Goal: Transaction & Acquisition: Purchase product/service

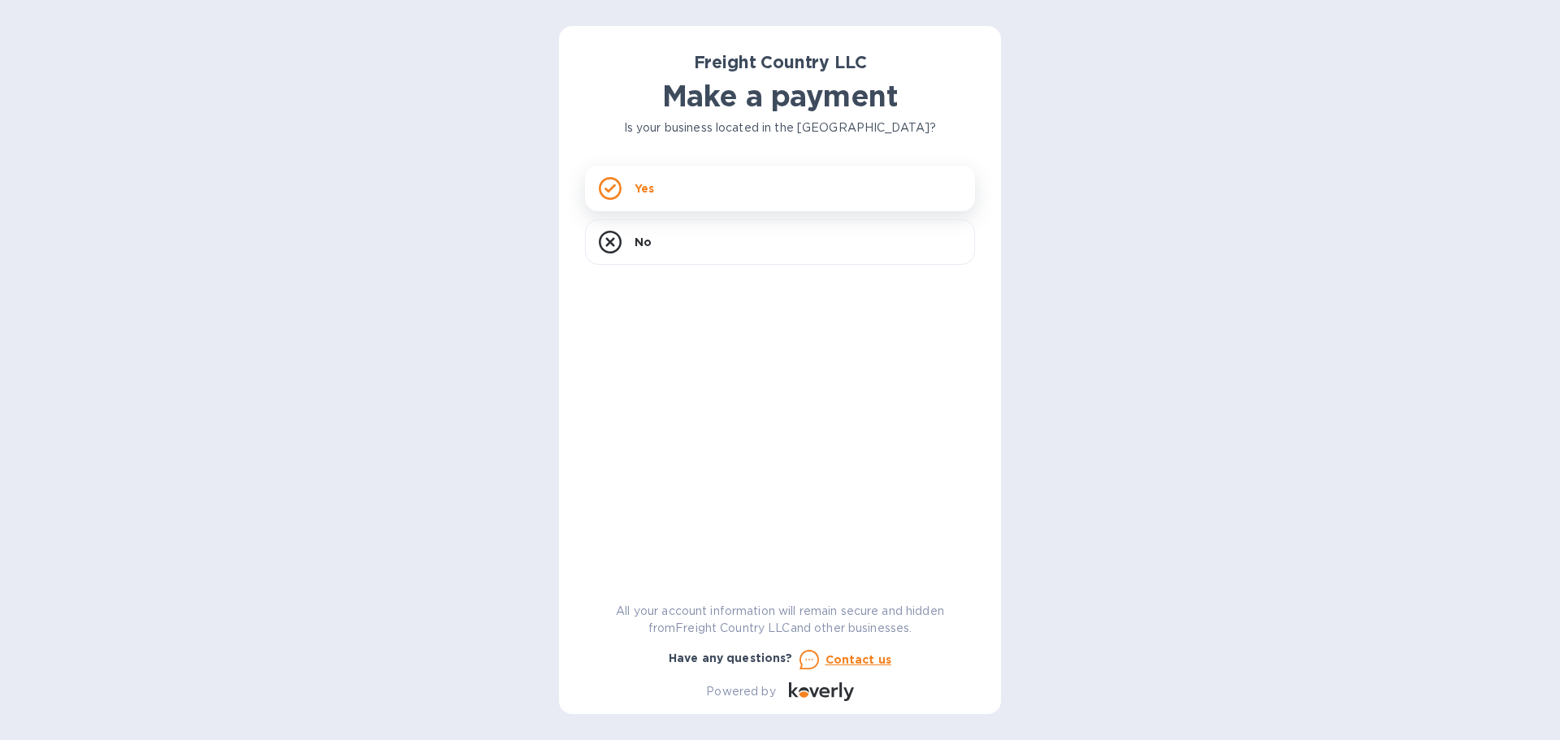
click at [671, 193] on div "Yes" at bounding box center [780, 189] width 390 height 46
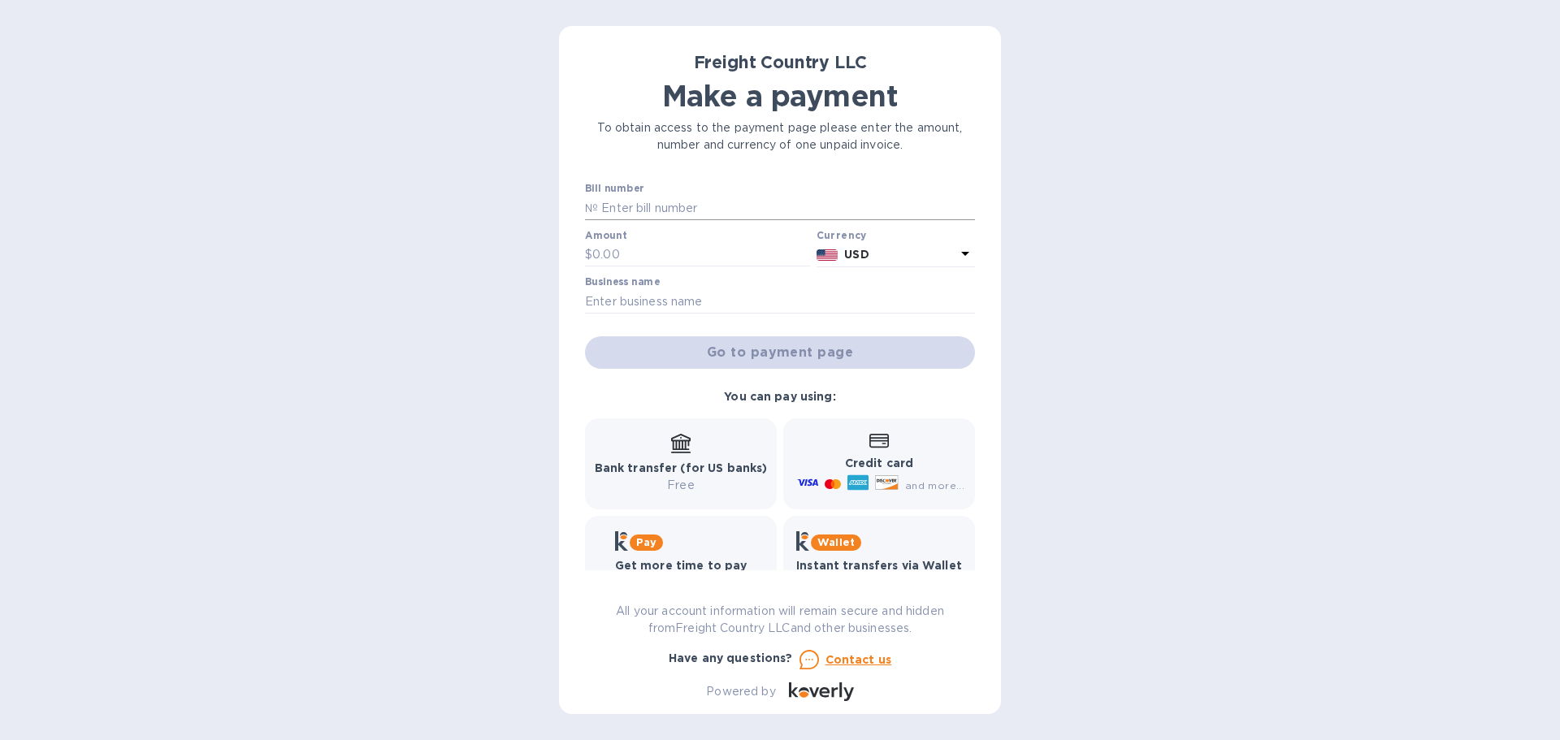
click at [653, 207] on input "text" at bounding box center [786, 208] width 377 height 24
click at [643, 294] on input "text" at bounding box center [780, 301] width 390 height 24
paste input "gold medal produce inc"
click at [477, 305] on div "Freight Country LLC Make a payment To obtain access to the payment page please …" at bounding box center [780, 370] width 1560 height 740
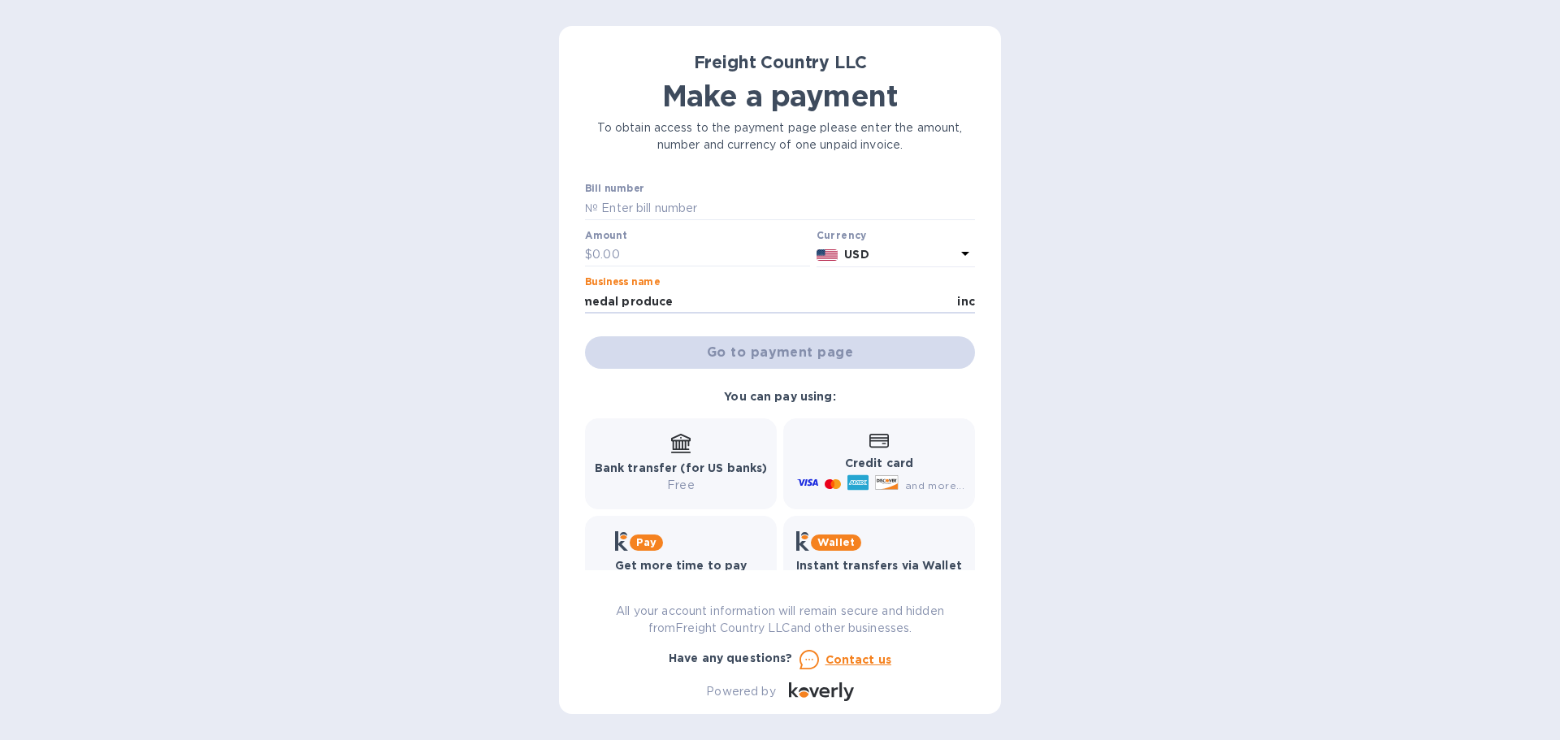
scroll to position [0, 0]
click at [729, 309] on input "gold medal produce inc" at bounding box center [780, 301] width 390 height 24
type input "gold medal produce"
click at [653, 249] on input "text" at bounding box center [701, 255] width 218 height 24
click at [645, 202] on input "text" at bounding box center [786, 208] width 377 height 24
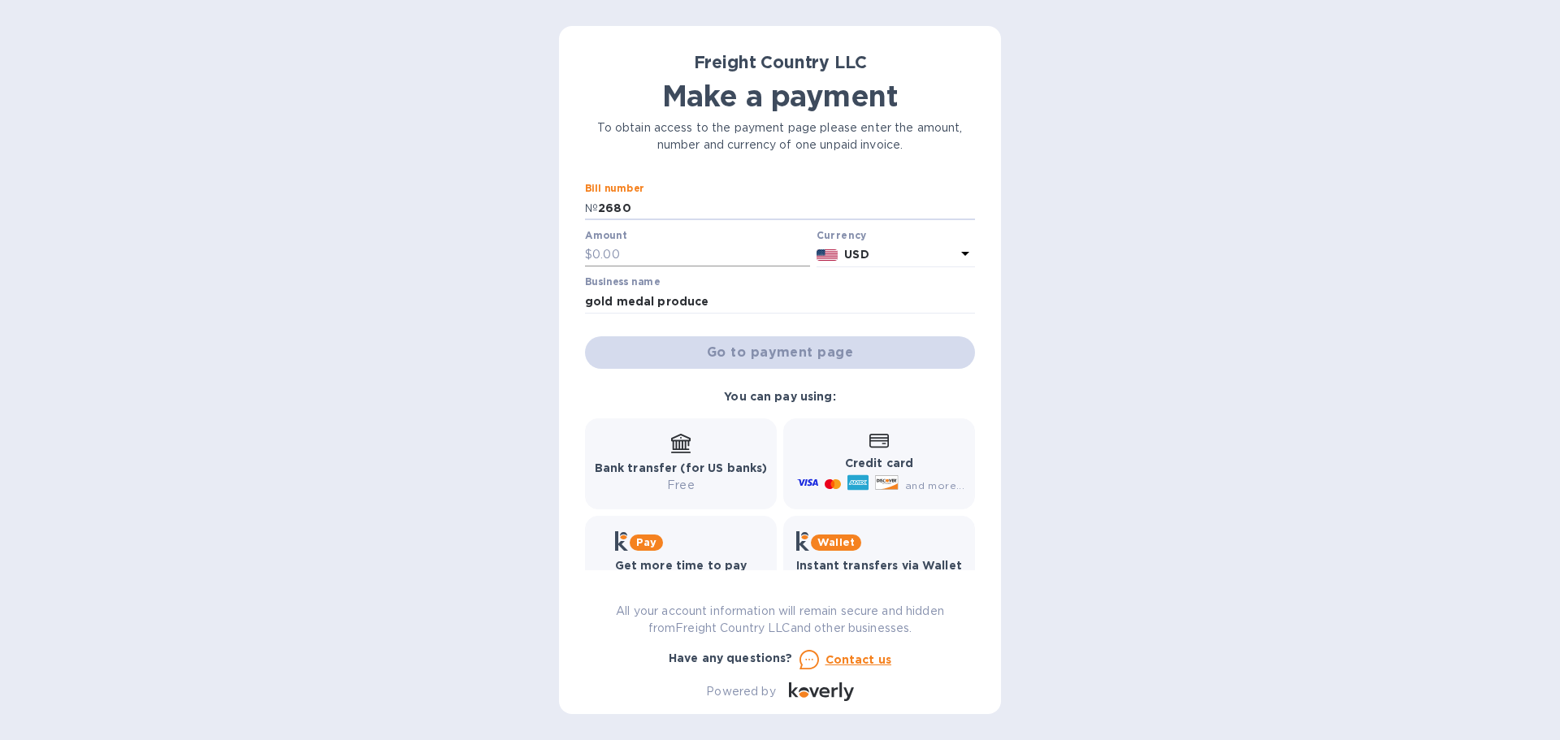
type input "2680"
click at [643, 256] on input "text" at bounding box center [701, 255] width 218 height 24
click at [643, 207] on input "2680" at bounding box center [786, 208] width 377 height 24
click at [653, 259] on input "text" at bounding box center [701, 255] width 218 height 24
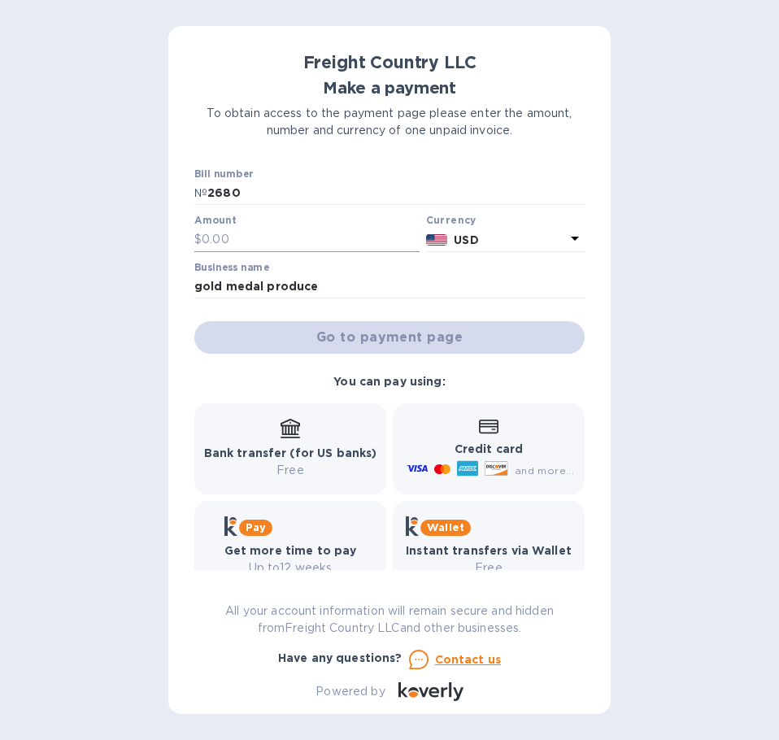
drag, startPoint x: 237, startPoint y: 236, endPoint x: 264, endPoint y: 239, distance: 27.0
click at [237, 236] on input "text" at bounding box center [311, 240] width 218 height 24
paste input "3,360.00"
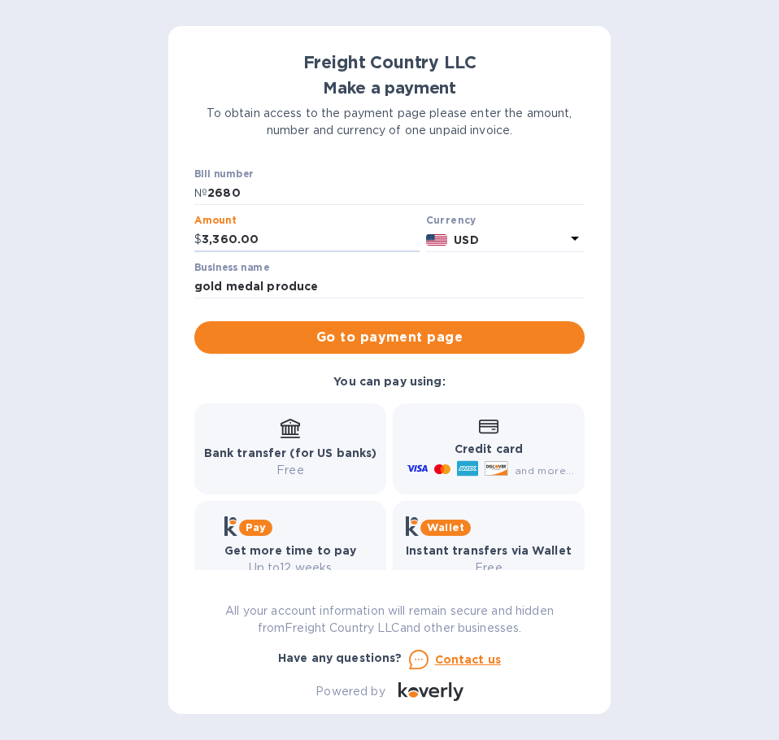
type input "3,360.00"
click at [65, 230] on div "Freight Country LLC Make a payment To obtain access to the payment page please …" at bounding box center [389, 370] width 779 height 740
drag, startPoint x: 202, startPoint y: 277, endPoint x: 225, endPoint y: 278, distance: 23.6
click at [202, 277] on input "gold medal produce" at bounding box center [389, 287] width 390 height 24
drag, startPoint x: 358, startPoint y: 284, endPoint x: -1, endPoint y: 271, distance: 358.7
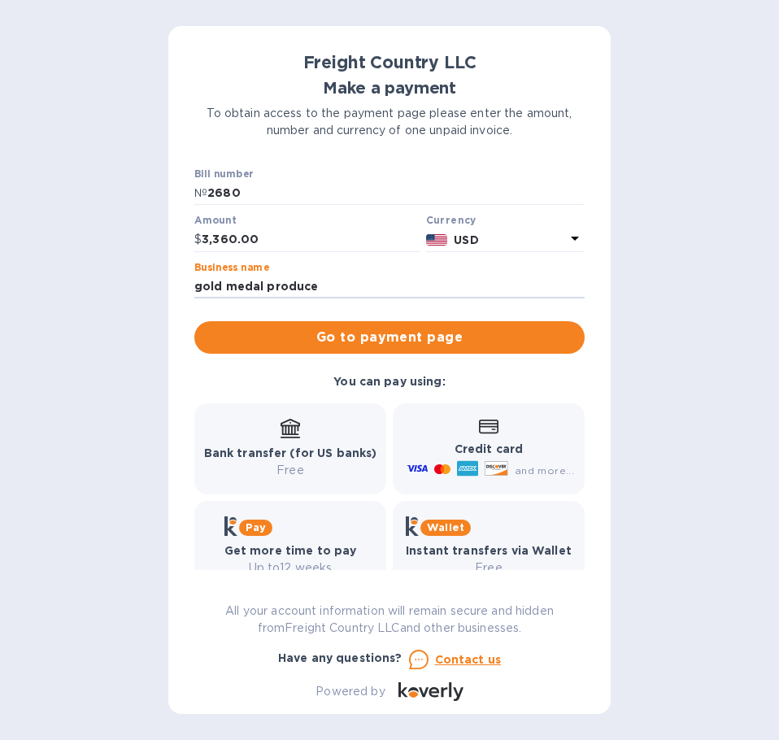
click at [0, 271] on html "Freight Country LLC Make a payment To obtain access to the payment page please …" at bounding box center [389, 370] width 779 height 740
drag, startPoint x: 224, startPoint y: 290, endPoint x: 54, endPoint y: 254, distance: 174.6
click at [48, 280] on div "Freight Country LLC Make a payment To obtain access to the payment page please …" at bounding box center [389, 370] width 779 height 740
type input "G"
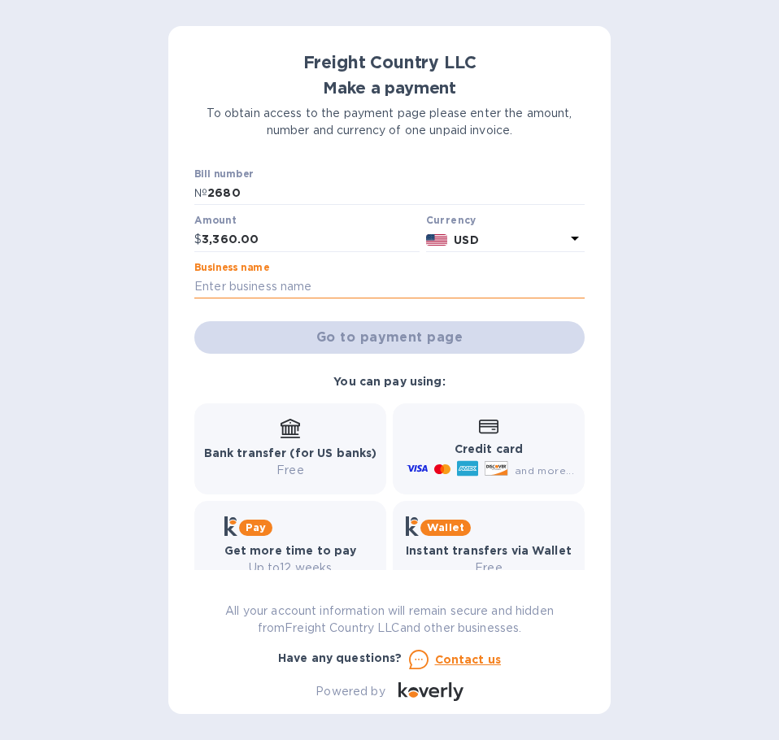
click at [226, 284] on input "text" at bounding box center [389, 287] width 390 height 24
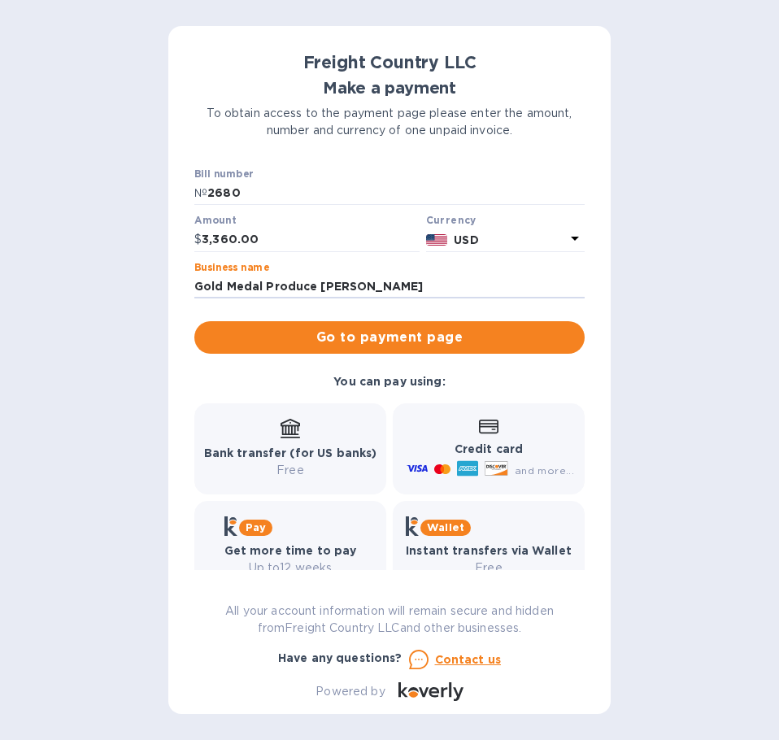
drag, startPoint x: 387, startPoint y: 283, endPoint x: -1, endPoint y: 284, distance: 387.7
click at [0, 284] on html "Freight Country LLC Make a payment To obtain access to the payment page please …" at bounding box center [389, 370] width 779 height 740
click at [3, 371] on div "Freight Country LLC Make a payment To obtain access to the payment page please …" at bounding box center [389, 370] width 779 height 740
click at [374, 286] on input "Gold Medal Produce [PERSON_NAME]" at bounding box center [389, 287] width 390 height 24
paste input "Korkmaz"
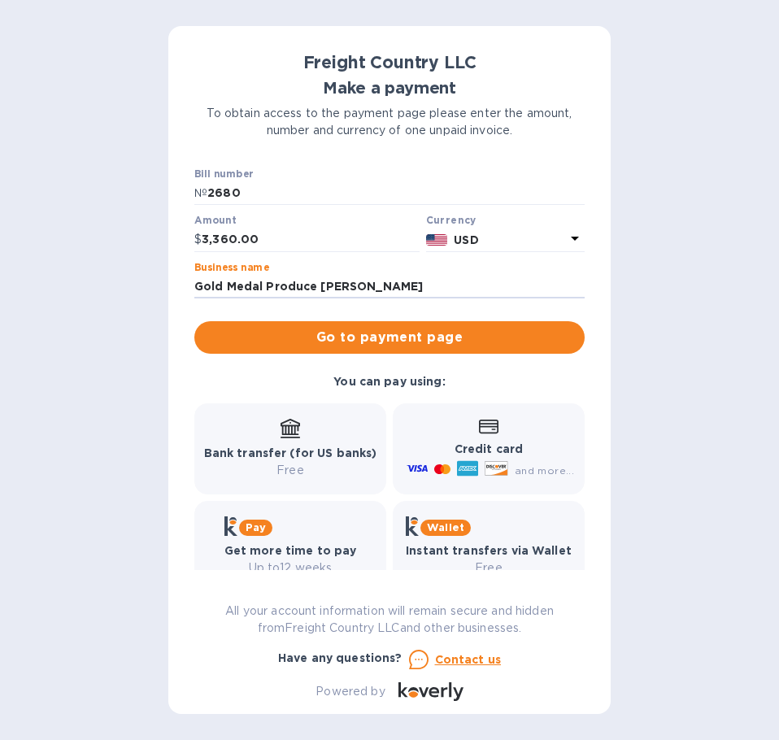
type input "Gold Medal Produce [PERSON_NAME]"
click at [290, 458] on b "Bank transfer (for US banks)" at bounding box center [290, 452] width 173 height 13
click at [290, 471] on p "Free" at bounding box center [290, 470] width 173 height 17
click at [288, 424] on icon at bounding box center [290, 429] width 20 height 20
click at [425, 330] on span "Go to payment page" at bounding box center [389, 338] width 364 height 20
